Goal: Task Accomplishment & Management: Manage account settings

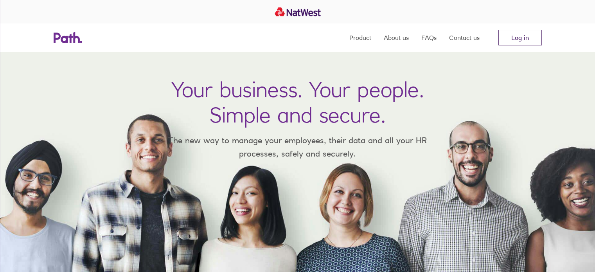
drag, startPoint x: 0, startPoint y: 0, endPoint x: 521, endPoint y: 41, distance: 522.7
click at [521, 41] on link "Log in" at bounding box center [519, 38] width 43 height 16
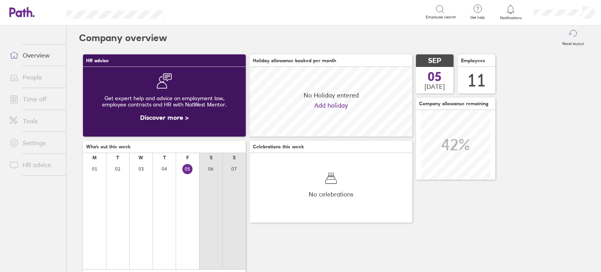
scroll to position [69, 163]
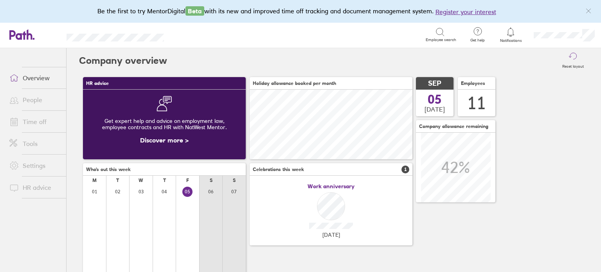
click at [40, 83] on link "Overview" at bounding box center [34, 78] width 63 height 16
click at [33, 103] on link "People" at bounding box center [34, 100] width 63 height 16
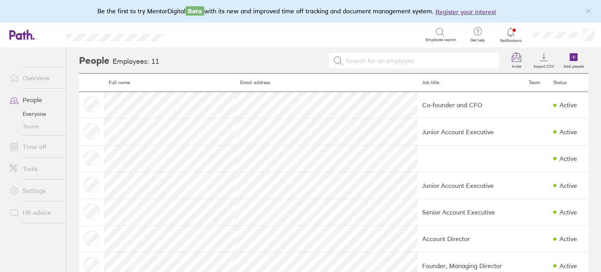
click at [38, 150] on link "Time off" at bounding box center [34, 147] width 63 height 16
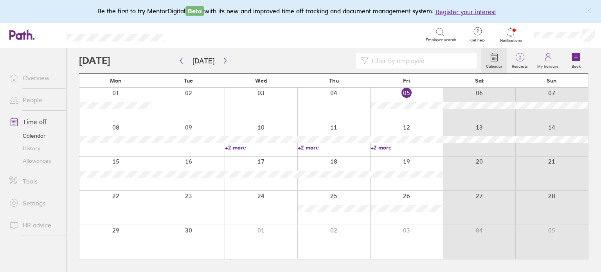
click at [280, 110] on div at bounding box center [261, 105] width 73 height 34
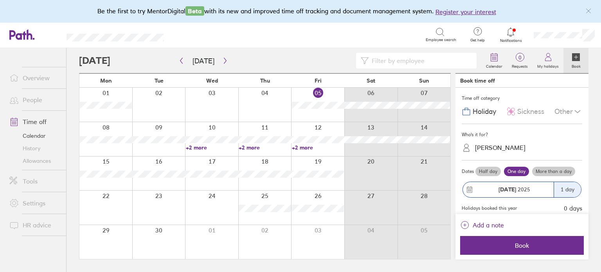
click at [527, 113] on span "Sickness" at bounding box center [530, 112] width 27 height 8
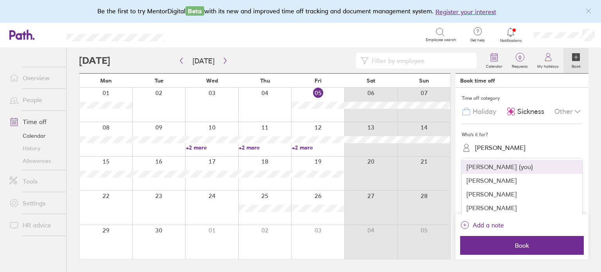
click at [515, 150] on div "[PERSON_NAME]" at bounding box center [500, 147] width 50 height 7
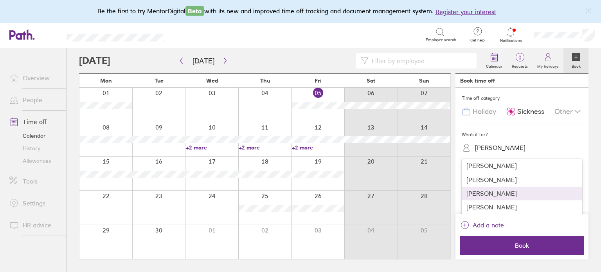
click at [494, 192] on div "[PERSON_NAME]" at bounding box center [522, 194] width 121 height 14
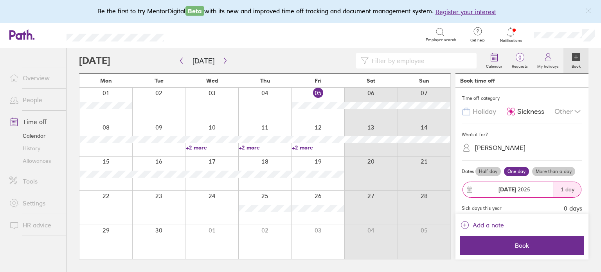
click at [540, 173] on label "More than a day" at bounding box center [553, 171] width 43 height 9
click at [0, 0] on input "More than a day" at bounding box center [0, 0] width 0 height 0
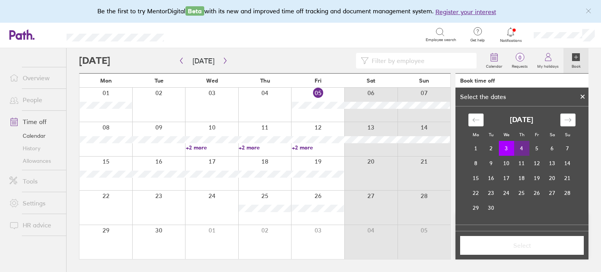
click at [519, 150] on td "4" at bounding box center [521, 148] width 15 height 15
click at [531, 250] on button "Select" at bounding box center [522, 245] width 124 height 19
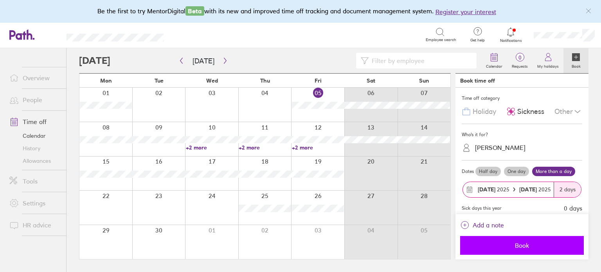
click at [516, 243] on span "Book" at bounding box center [522, 245] width 113 height 7
